Goal: Find specific page/section: Find specific page/section

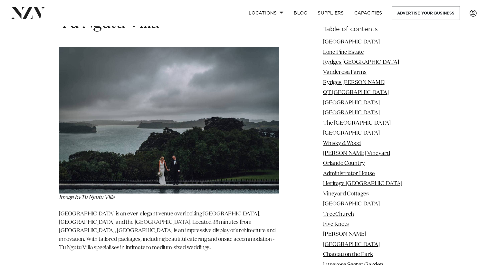
scroll to position [10972, 0]
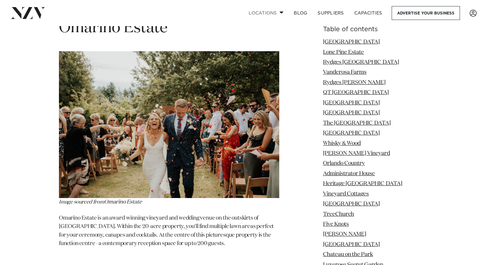
click at [275, 18] on link "Locations" at bounding box center [265, 13] width 45 height 14
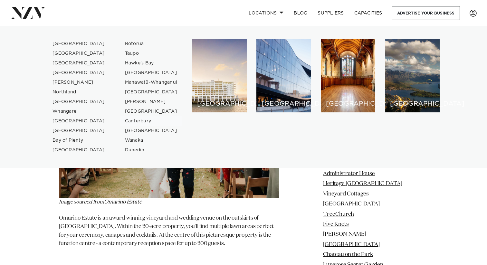
click at [139, 121] on link "Canterbury" at bounding box center [151, 121] width 63 height 10
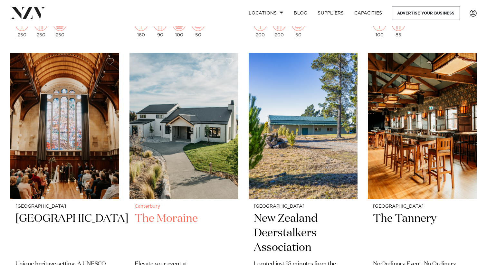
scroll to position [856, 0]
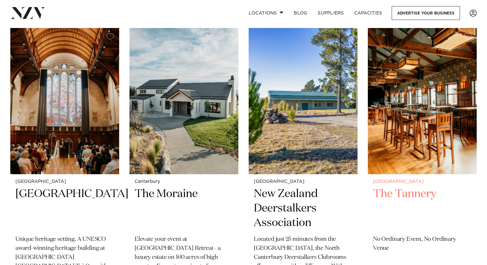
click at [392, 111] on img at bounding box center [421, 101] width 109 height 146
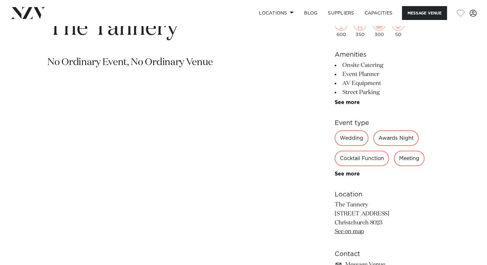
scroll to position [275, 0]
